Goal: Obtain resource: Download file/media

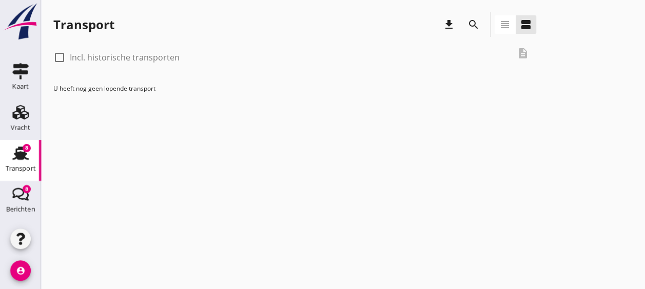
click at [61, 59] on div at bounding box center [59, 57] width 17 height 17
checkbox input "true"
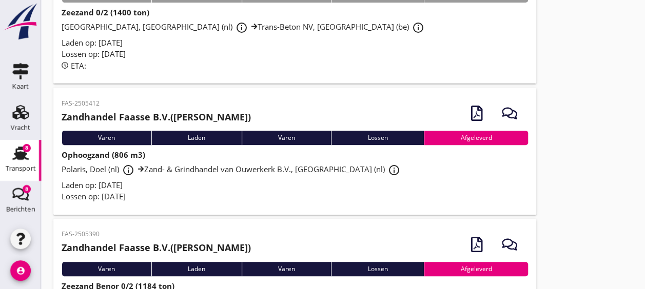
scroll to position [131, 0]
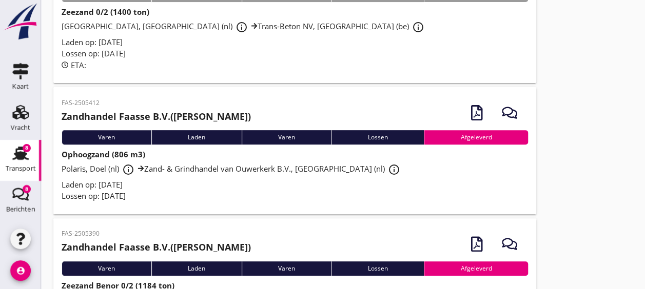
click at [281, 175] on div "Polaris, Doel (nl) info_outline Zand- & Grindhandel van Ouwerkerk B.V., [GEOGRA…" at bounding box center [295, 170] width 466 height 18
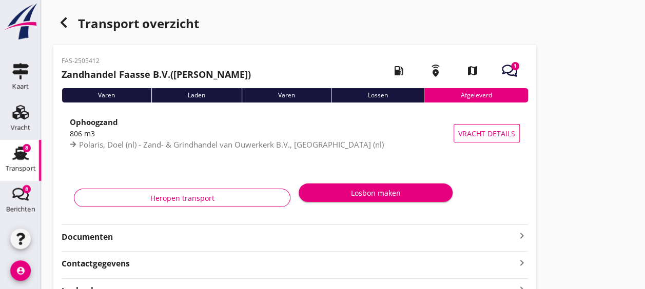
scroll to position [54, 0]
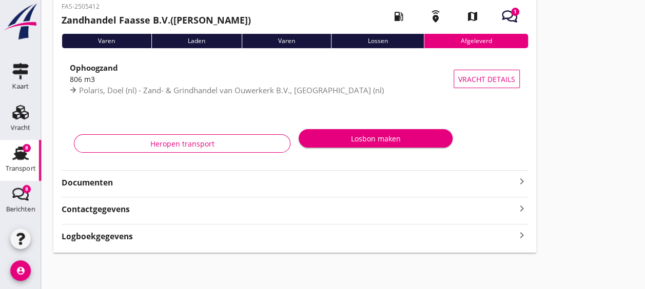
click at [257, 180] on strong "Documenten" at bounding box center [289, 183] width 454 height 12
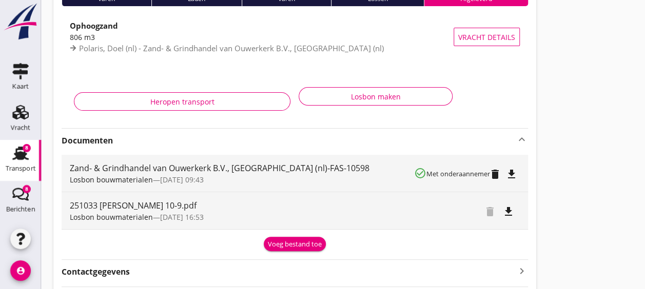
scroll to position [101, 0]
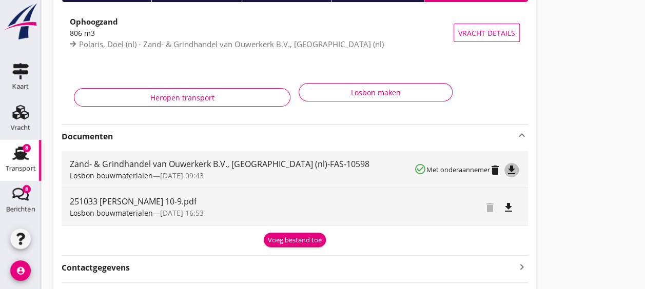
click at [513, 168] on icon "file_download" at bounding box center [511, 170] width 12 height 12
click at [12, 160] on icon "Transport" at bounding box center [20, 153] width 16 height 16
